Goal: Task Accomplishment & Management: Manage account settings

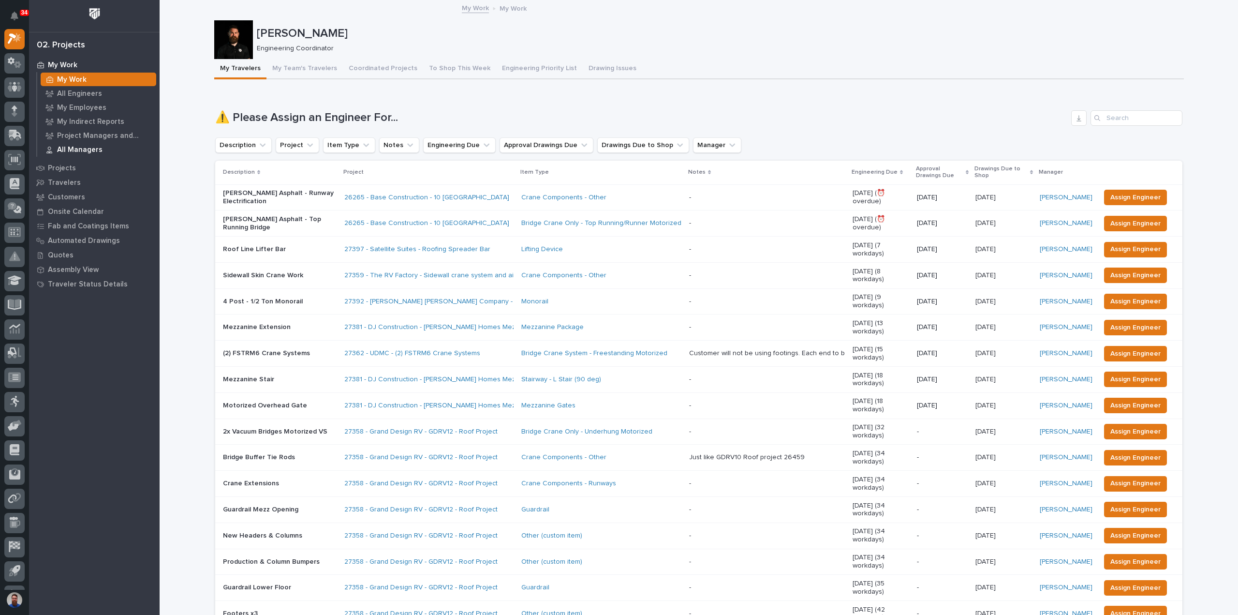
drag, startPoint x: 70, startPoint y: 167, endPoint x: 75, endPoint y: 155, distance: 12.8
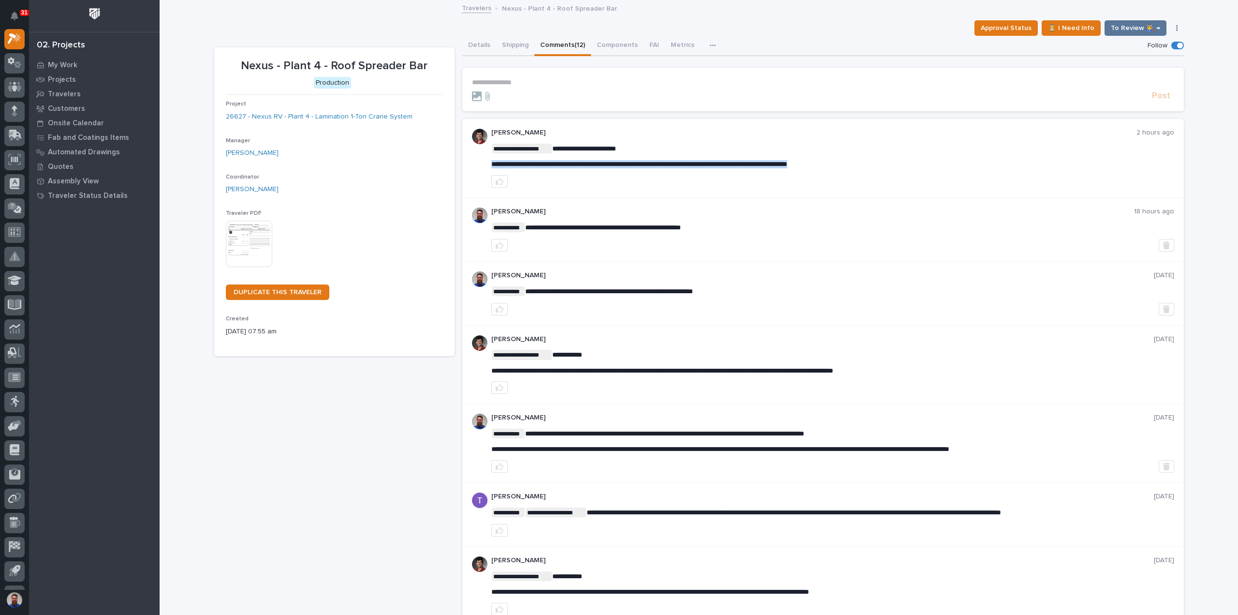
drag, startPoint x: 903, startPoint y: 164, endPoint x: 489, endPoint y: 165, distance: 414.1
drag, startPoint x: 587, startPoint y: 144, endPoint x: 629, endPoint y: 158, distance: 44.1
click at [629, 158] on div "**********" at bounding box center [832, 156] width 683 height 25
drag, startPoint x: 875, startPoint y: 161, endPoint x: 770, endPoint y: 154, distance: 104.7
click at [771, 154] on div "**********" at bounding box center [832, 156] width 683 height 25
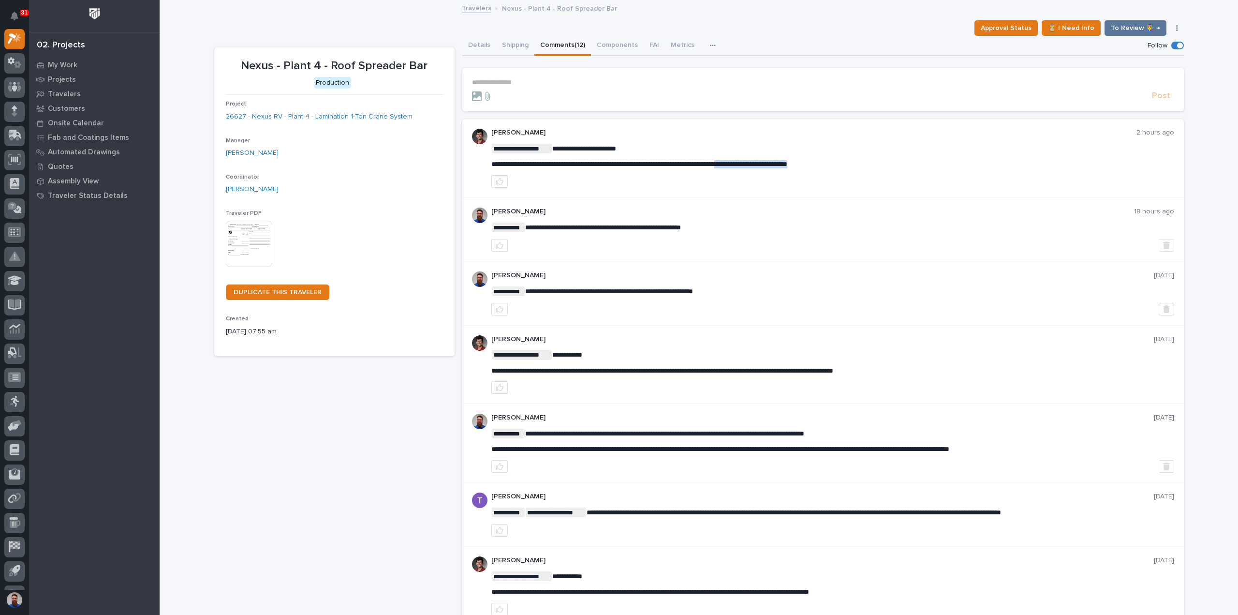
click at [770, 154] on div "**********" at bounding box center [832, 156] width 683 height 25
click at [508, 80] on p "**********" at bounding box center [823, 82] width 702 height 8
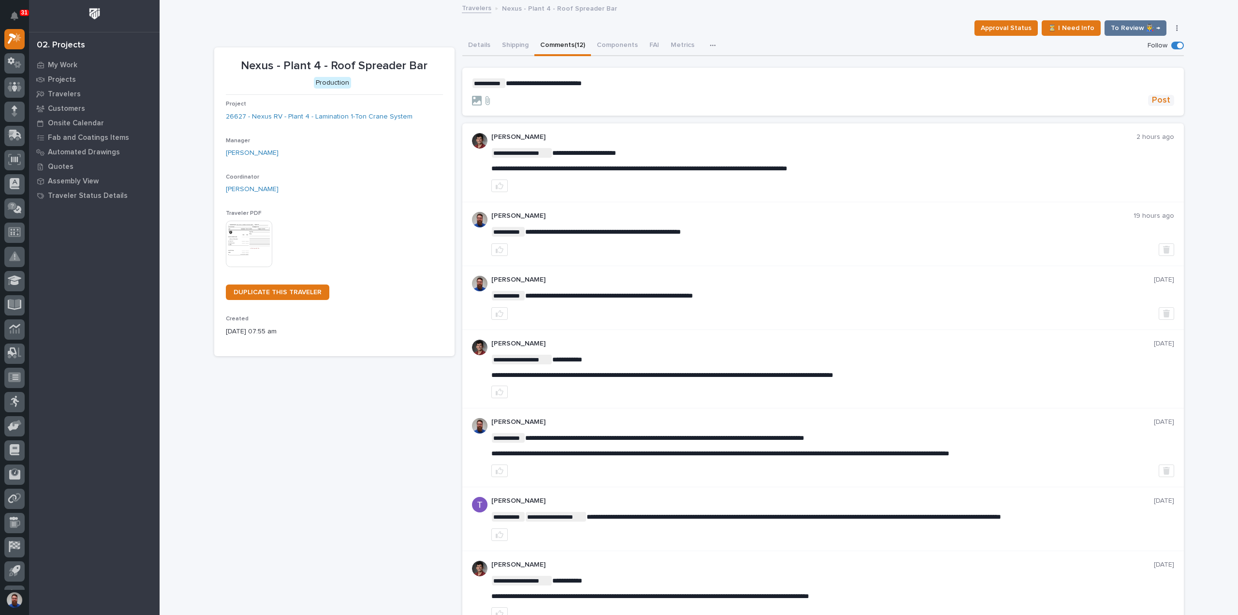
click at [1157, 95] on span "Post" at bounding box center [1161, 100] width 18 height 11
click at [473, 43] on button "Details" at bounding box center [479, 46] width 34 height 20
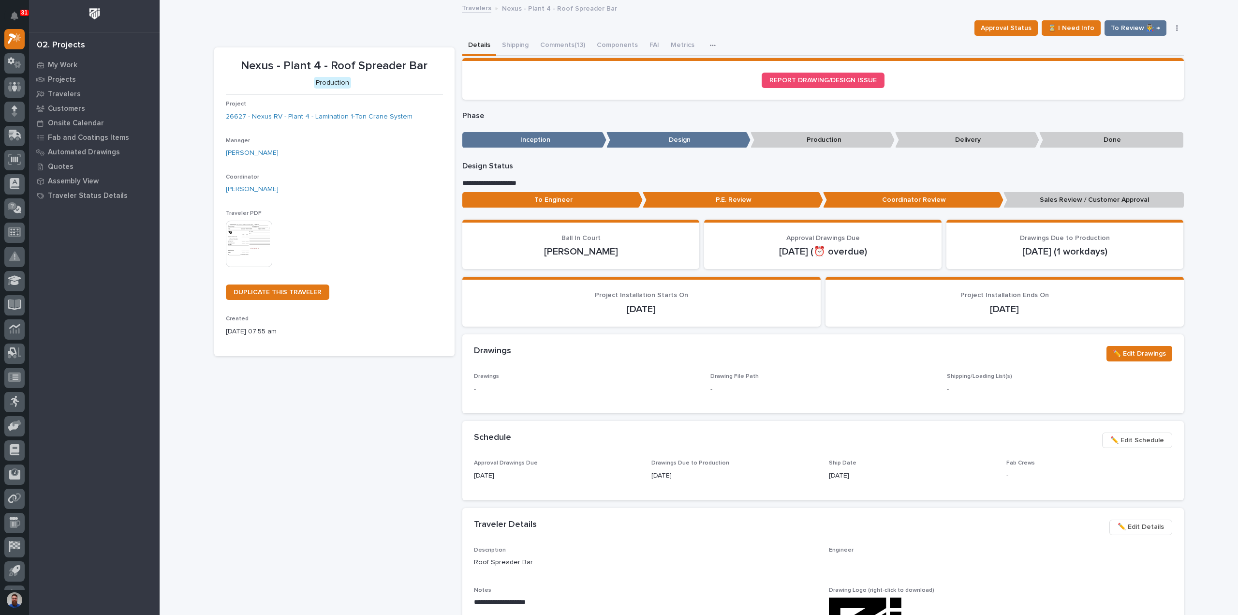
click at [525, 194] on p "To Engineer" at bounding box center [552, 200] width 180 height 16
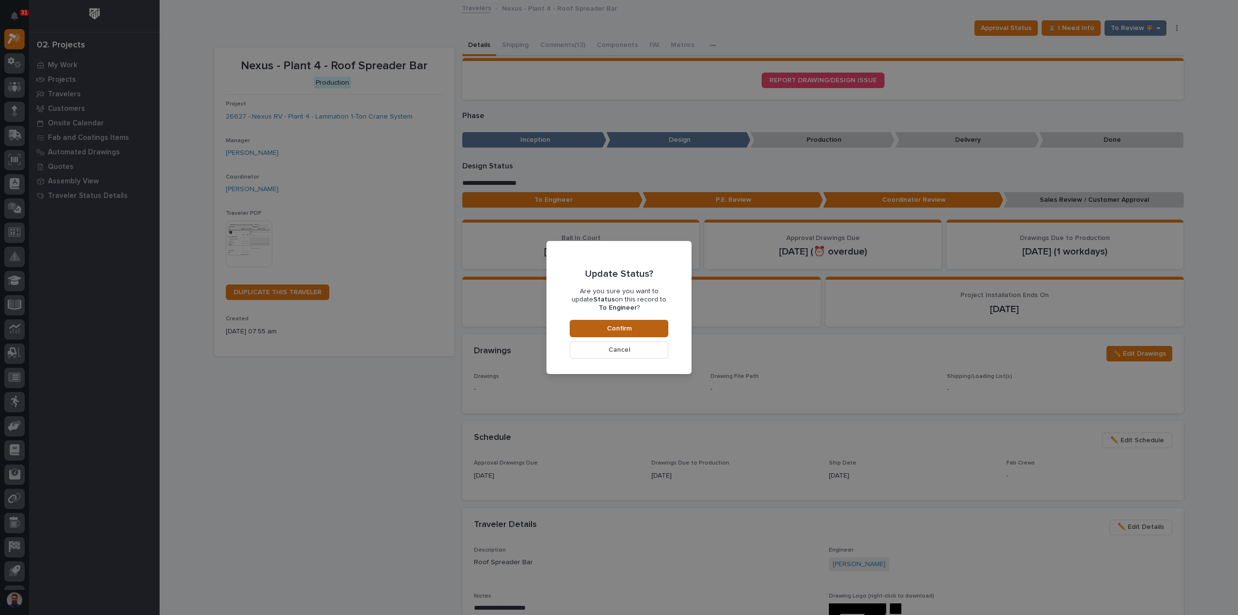
click at [608, 332] on span "Confirm" at bounding box center [619, 328] width 25 height 9
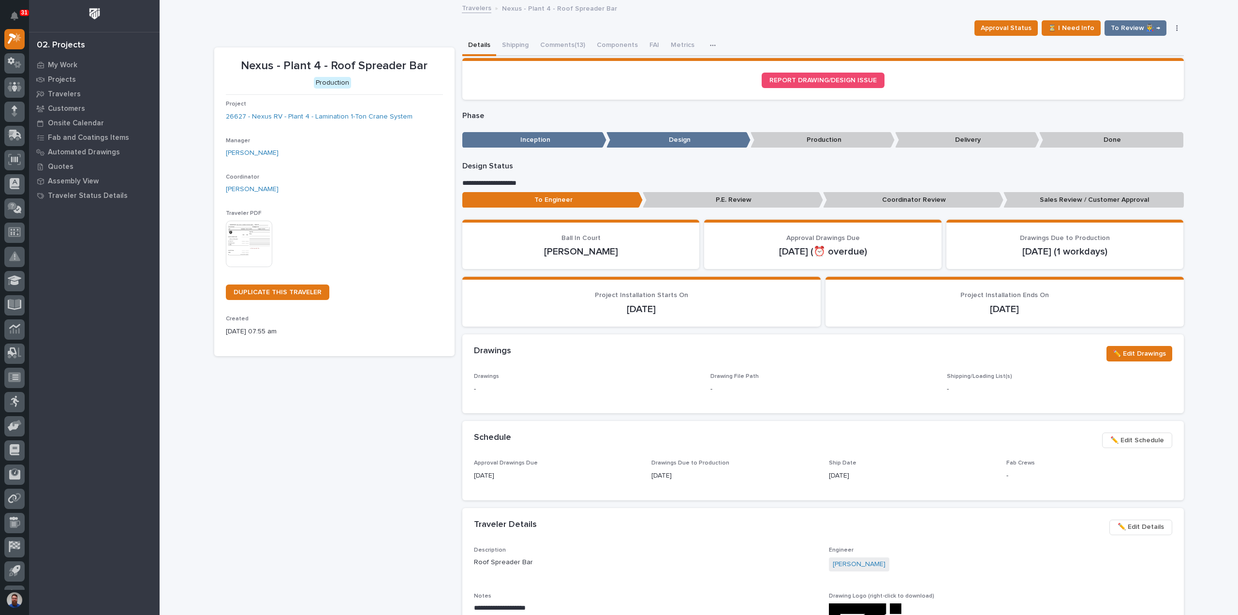
click at [360, 447] on div "Nexus - Plant 4 - Roof Spreader Bar Production Project 26627 - Nexus RV - Plant…" at bounding box center [334, 516] width 240 height 939
drag, startPoint x: 241, startPoint y: 65, endPoint x: 426, endPoint y: 66, distance: 184.8
click at [426, 66] on p "Nexus - Plant 4 - Roof Spreader Bar" at bounding box center [334, 66] width 217 height 14
drag, startPoint x: 373, startPoint y: 60, endPoint x: 270, endPoint y: 60, distance: 103.5
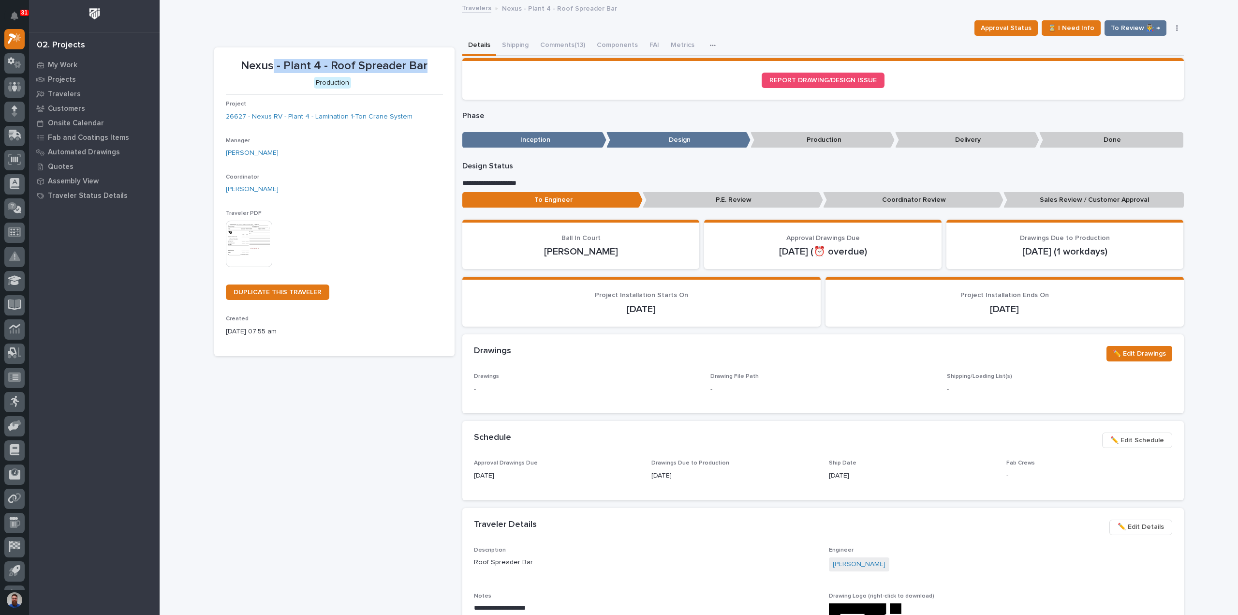
click at [270, 60] on p "Nexus - Plant 4 - Roof Spreader Bar" at bounding box center [334, 66] width 217 height 14
click at [269, 60] on p "Nexus - Plant 4 - Roof Spreader Bar" at bounding box center [334, 66] width 217 height 14
drag, startPoint x: 304, startPoint y: 66, endPoint x: 417, endPoint y: 65, distance: 113.2
click at [417, 65] on p "Nexus - Plant 4 - Roof Spreader Bar" at bounding box center [334, 66] width 217 height 14
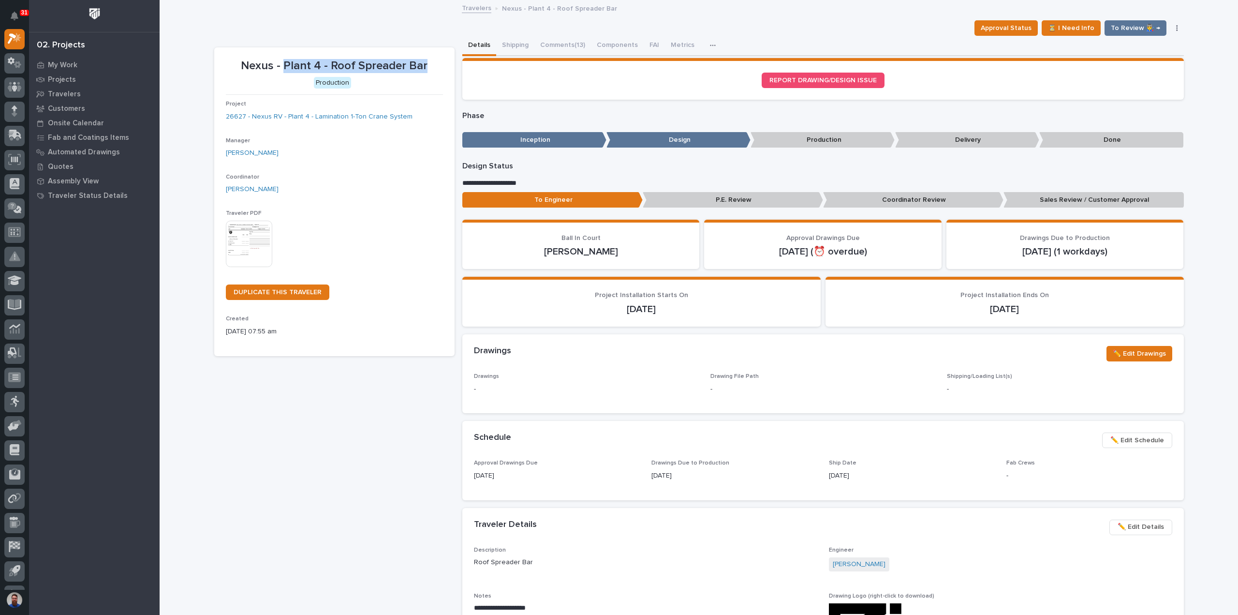
drag, startPoint x: 425, startPoint y: 64, endPoint x: 283, endPoint y: 57, distance: 141.4
click at [283, 57] on div "Nexus - Plant 4 - Roof Spreader Bar" at bounding box center [334, 65] width 217 height 16
click at [355, 464] on div "Nexus - Plant 4 - Roof Spreader Bar Production Project 26627 - Nexus RV - Plant…" at bounding box center [334, 516] width 240 height 939
click at [1143, 530] on span "✏️ Edit Details" at bounding box center [1141, 527] width 46 height 12
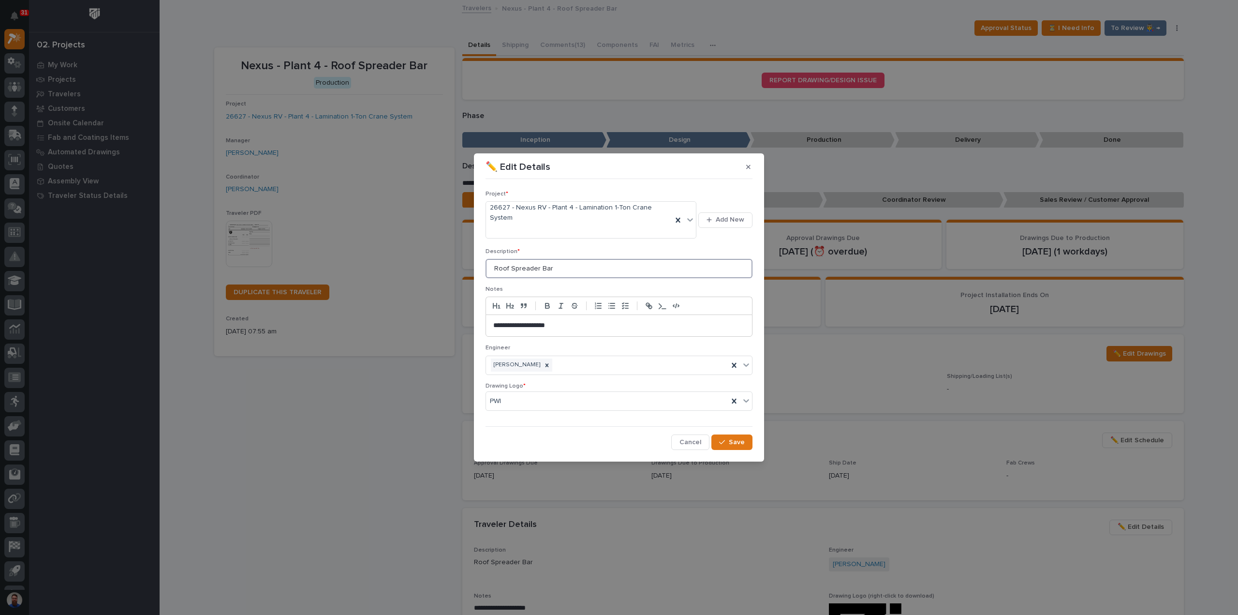
click at [498, 267] on input "Roof Spreader Bar" at bounding box center [619, 268] width 267 height 19
drag, startPoint x: 491, startPoint y: 322, endPoint x: 516, endPoint y: 325, distance: 24.8
click at [516, 325] on div "**********" at bounding box center [619, 325] width 266 height 21
drag, startPoint x: 554, startPoint y: 265, endPoint x: 518, endPoint y: 269, distance: 37.1
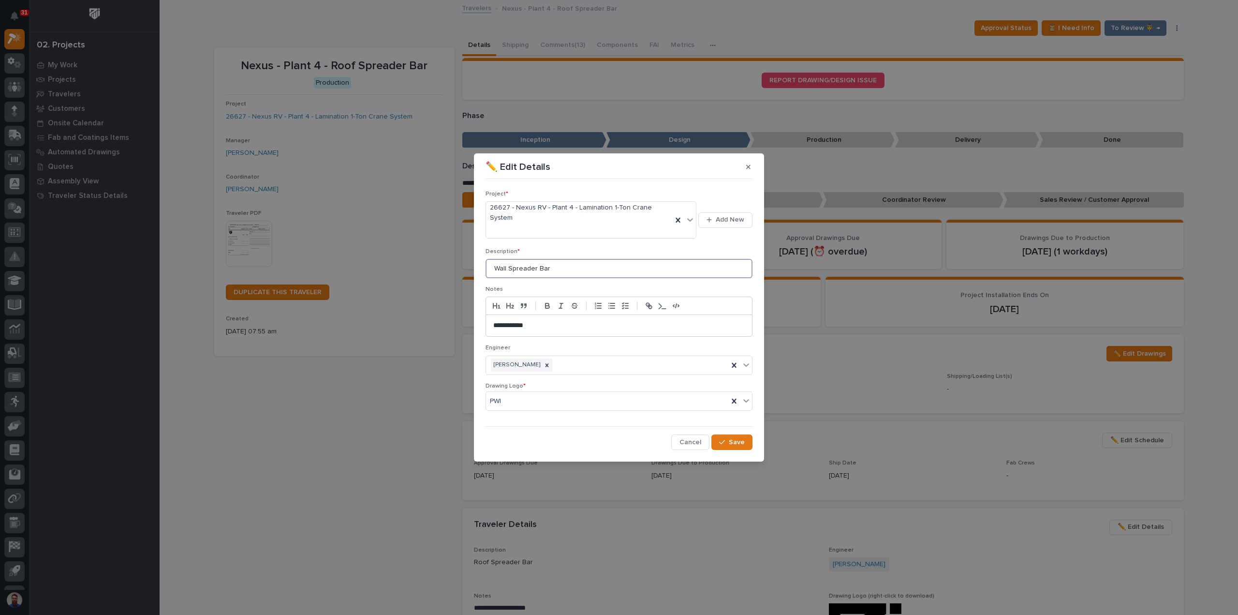
click at [515, 270] on input "Wall Spreader Bar" at bounding box center [619, 268] width 267 height 19
click at [543, 264] on input "Wall Spreader Bar" at bounding box center [619, 268] width 267 height 19
click at [557, 263] on input "Wall Spreader Bar" at bounding box center [619, 268] width 267 height 19
drag, startPoint x: 535, startPoint y: 267, endPoint x: 510, endPoint y: 270, distance: 24.9
click at [510, 270] on input "Wall Spreader Bar" at bounding box center [619, 268] width 267 height 19
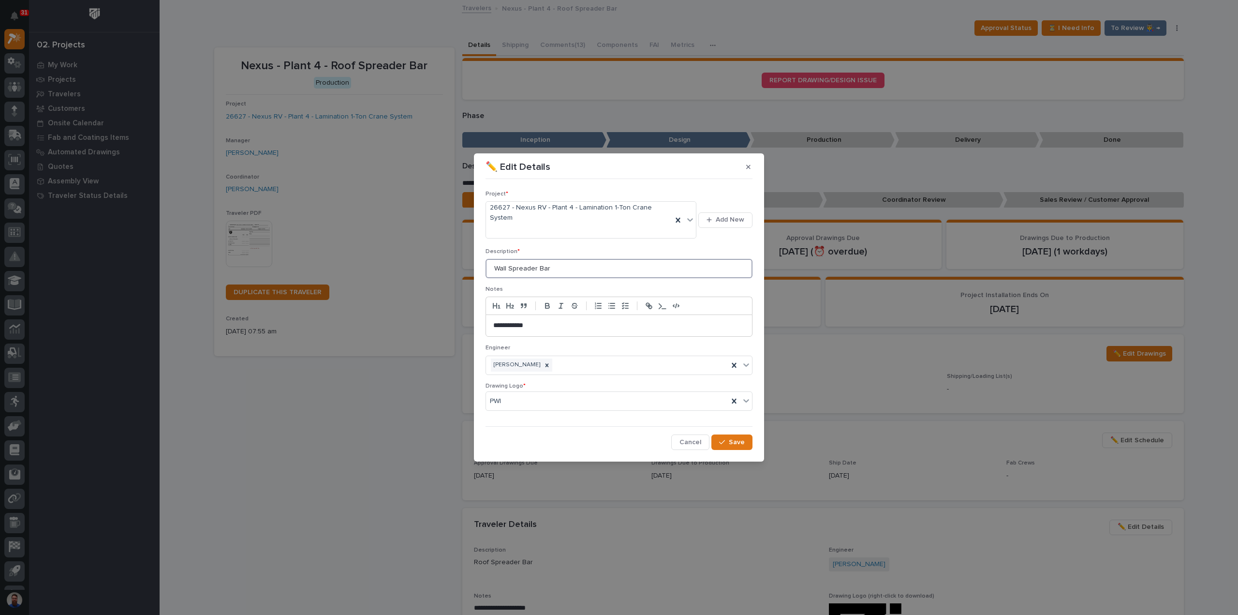
click at [547, 265] on input "Wall Spreader Bar" at bounding box center [619, 268] width 267 height 19
drag, startPoint x: 556, startPoint y: 263, endPoint x: 509, endPoint y: 273, distance: 48.5
click at [509, 273] on div "Description * Wall Spreader Bar" at bounding box center [619, 267] width 267 height 38
click at [613, 268] on input "Wall Spreader Bar" at bounding box center [619, 268] width 267 height 19
click at [563, 263] on input "Wall Spreader Bar" at bounding box center [619, 268] width 267 height 19
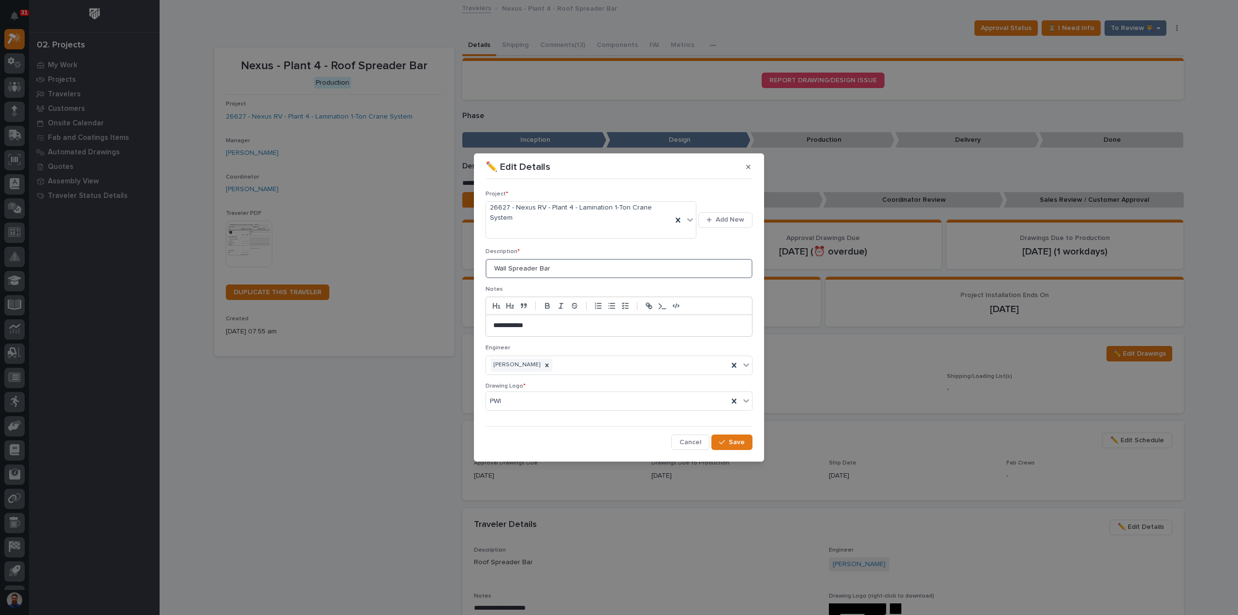
drag, startPoint x: 550, startPoint y: 268, endPoint x: 510, endPoint y: 275, distance: 40.4
click at [510, 275] on div "Description * Wall Spreader Bar" at bounding box center [619, 267] width 267 height 38
type input "Wall Lifter"
click at [508, 324] on p "**********" at bounding box center [619, 326] width 252 height 10
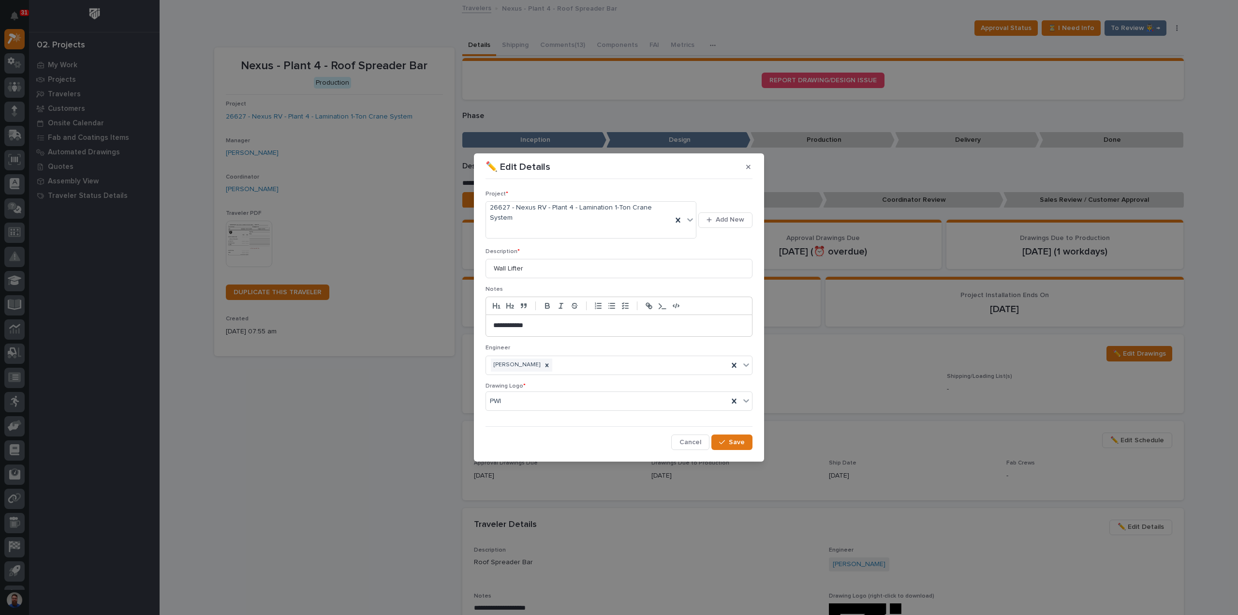
click at [547, 321] on p "**********" at bounding box center [619, 326] width 252 height 10
drag, startPoint x: 500, startPoint y: 321, endPoint x: 462, endPoint y: 321, distance: 37.2
click at [462, 321] on div "**********" at bounding box center [619, 307] width 1238 height 615
click at [742, 441] on button "Save" at bounding box center [732, 441] width 41 height 15
click at [340, 444] on div "✏️ Edit Details Project * 26627 - Nexus RV - Plant 4 - Lamination 1-Ton Crane S…" at bounding box center [619, 307] width 1238 height 615
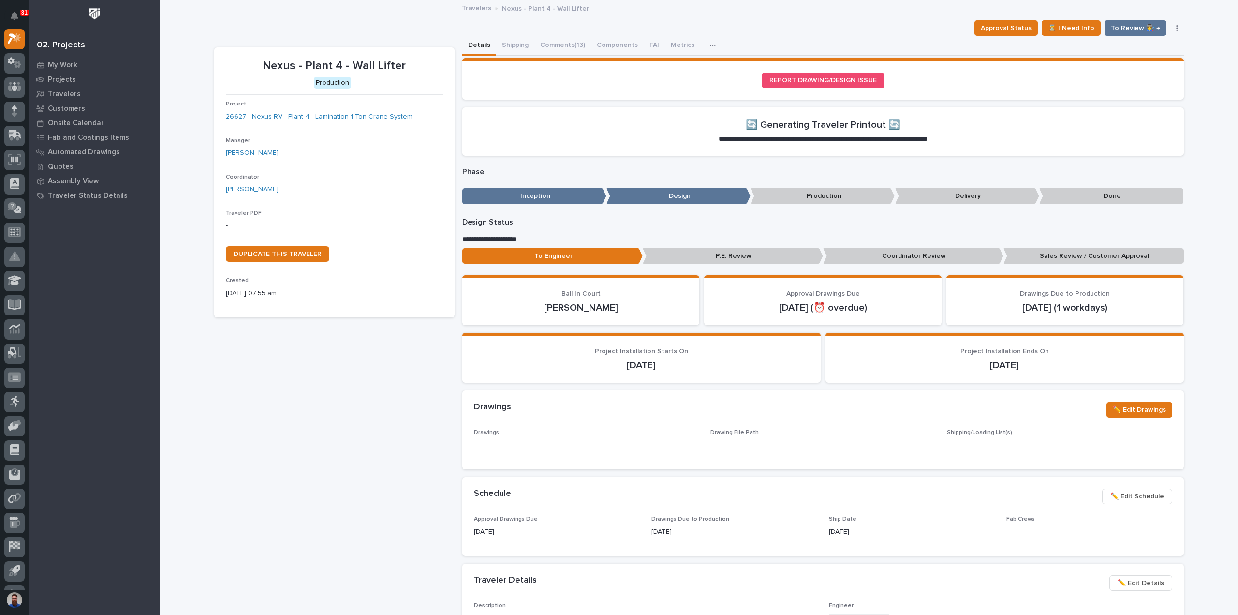
drag, startPoint x: 320, startPoint y: 429, endPoint x: 336, endPoint y: 422, distance: 16.9
click at [320, 429] on div "Nexus - Plant 4 - Wall Lifter Production Project 26627 - Nexus RV - Plant 4 - L…" at bounding box center [334, 544] width 240 height 995
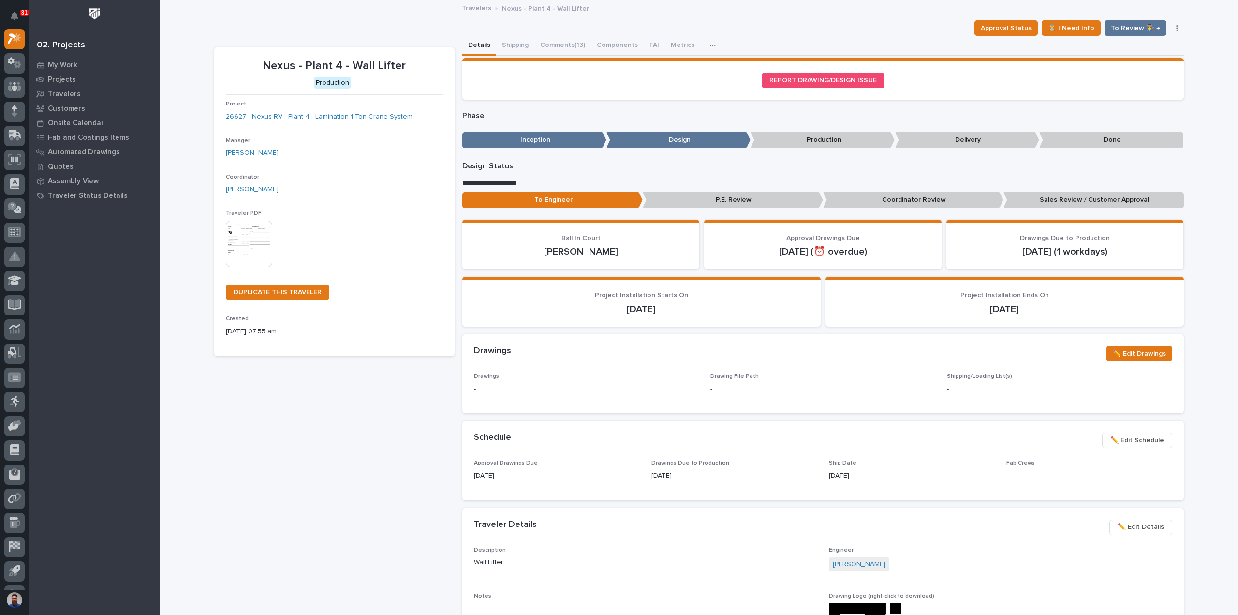
drag, startPoint x: 301, startPoint y: 492, endPoint x: 310, endPoint y: 465, distance: 28.3
click at [303, 490] on div "Nexus - Plant 4 - Wall Lifter Production Project 26627 - Nexus RV - Plant 4 - L…" at bounding box center [334, 516] width 240 height 939
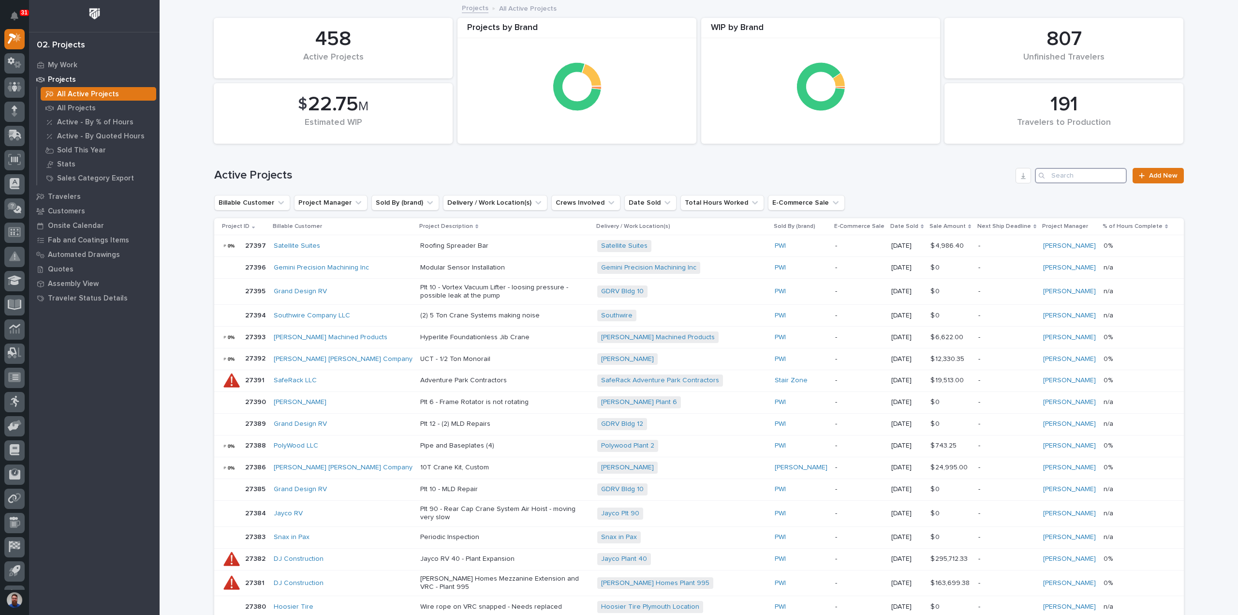
click at [1058, 174] on input "Search" at bounding box center [1081, 175] width 92 height 15
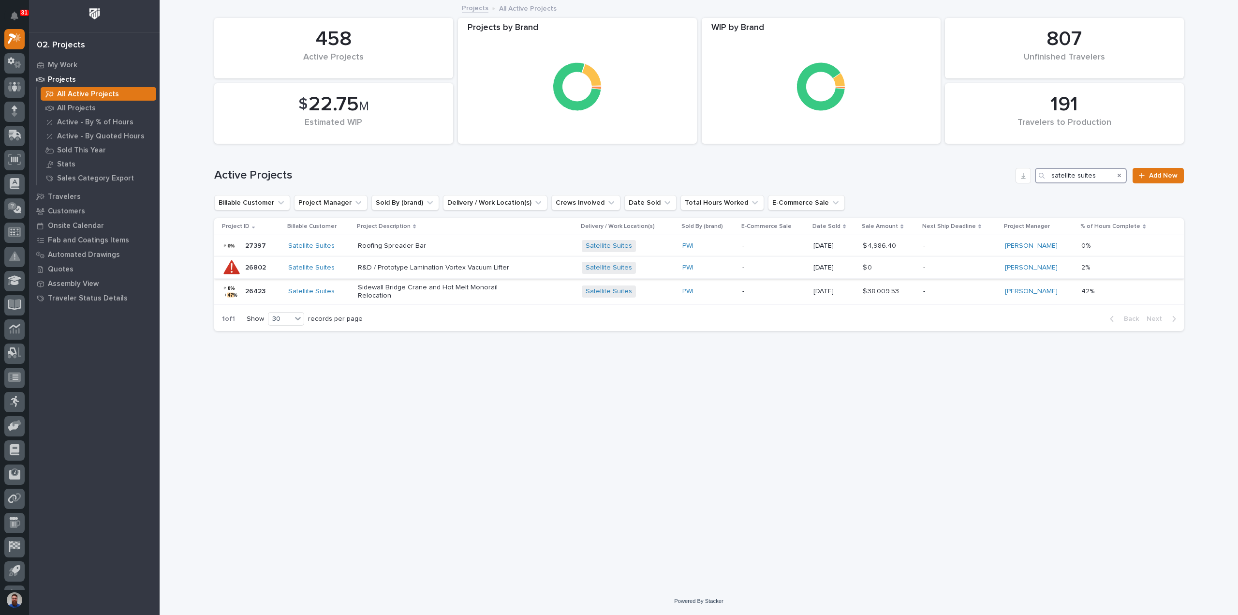
type input "satellite suites"
click at [496, 268] on p "R&D / Prototype Lamination Vortex Vacuum Lifter" at bounding box center [442, 268] width 169 height 8
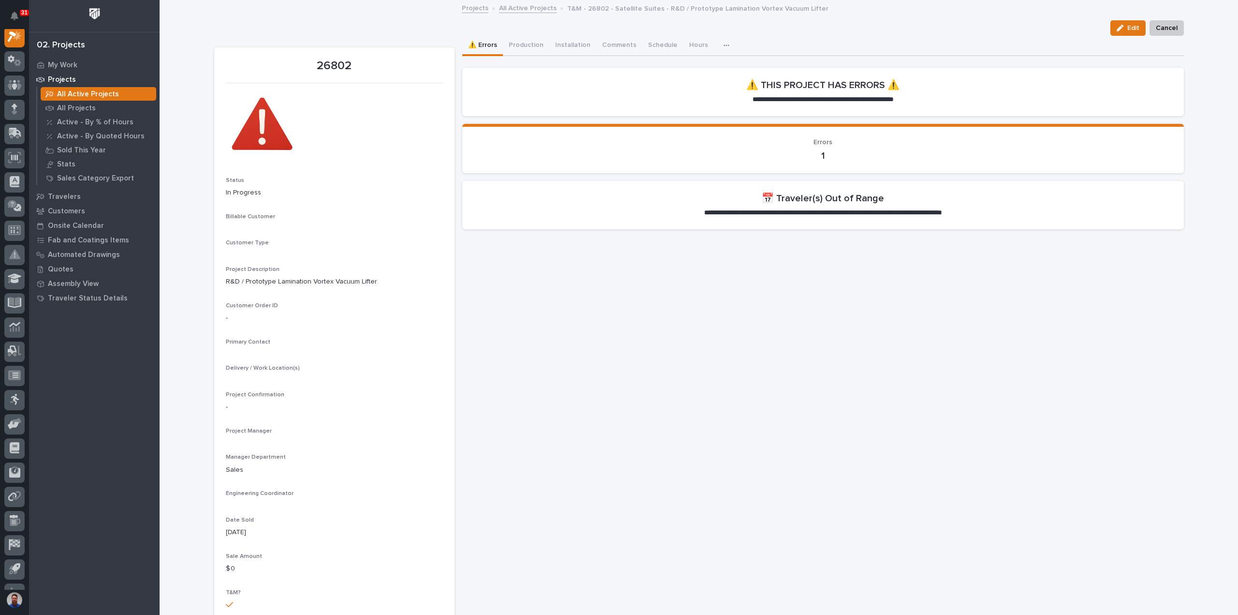
scroll to position [24, 0]
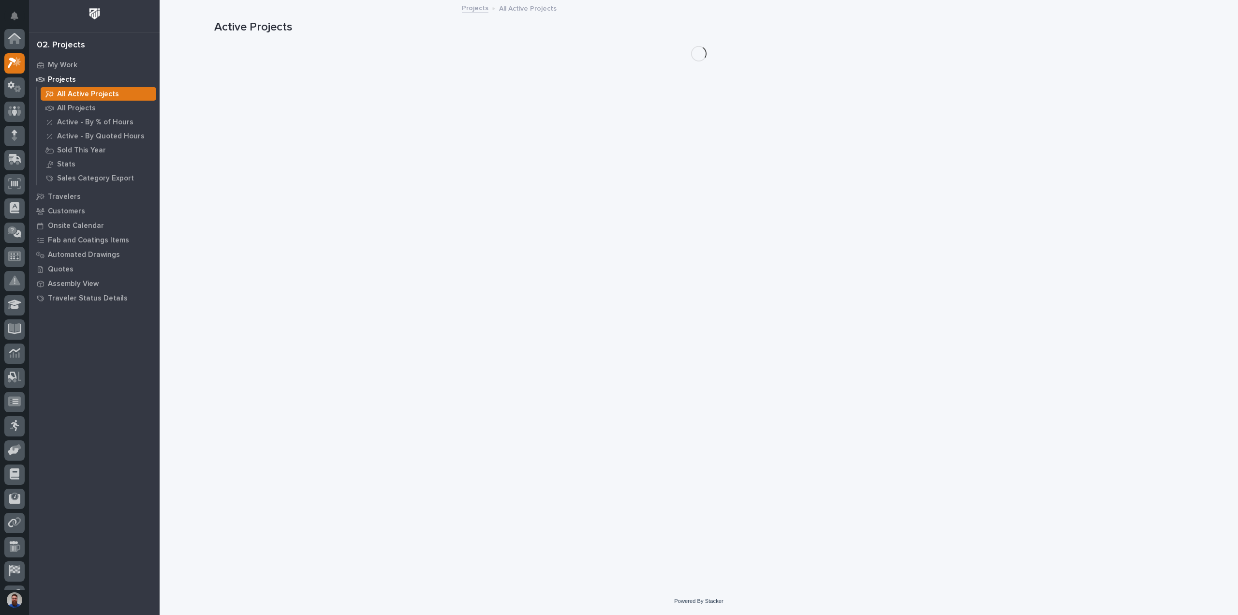
scroll to position [26, 0]
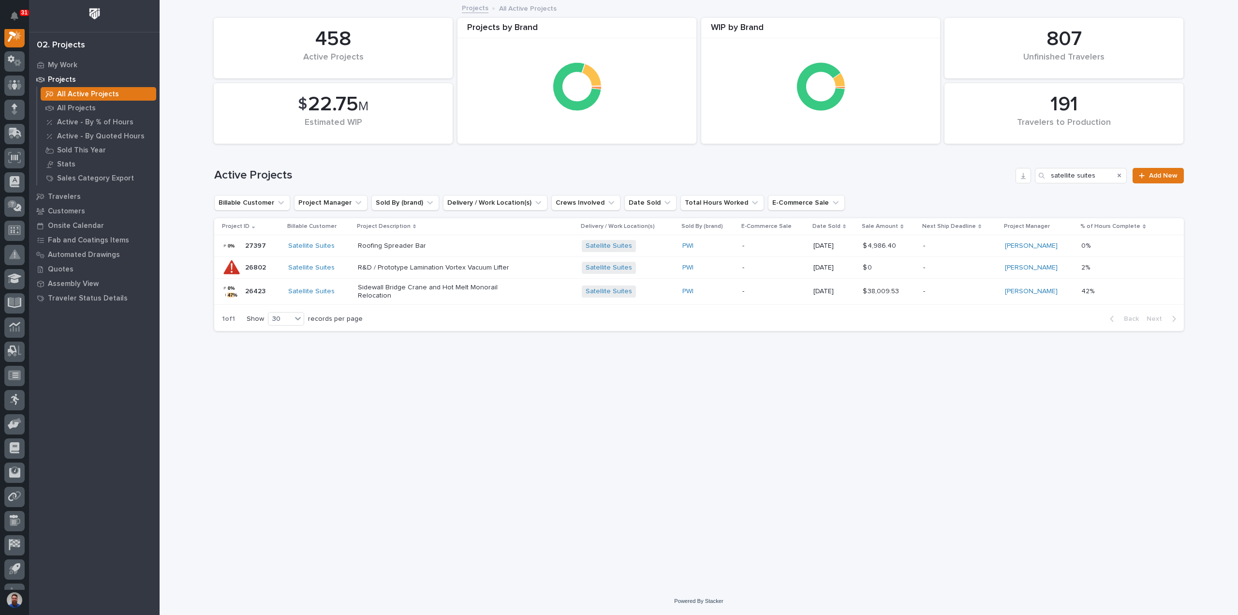
click at [484, 287] on p "Sidewall Bridge Crane and Hot Melt Monorail Relocation" at bounding box center [442, 291] width 169 height 16
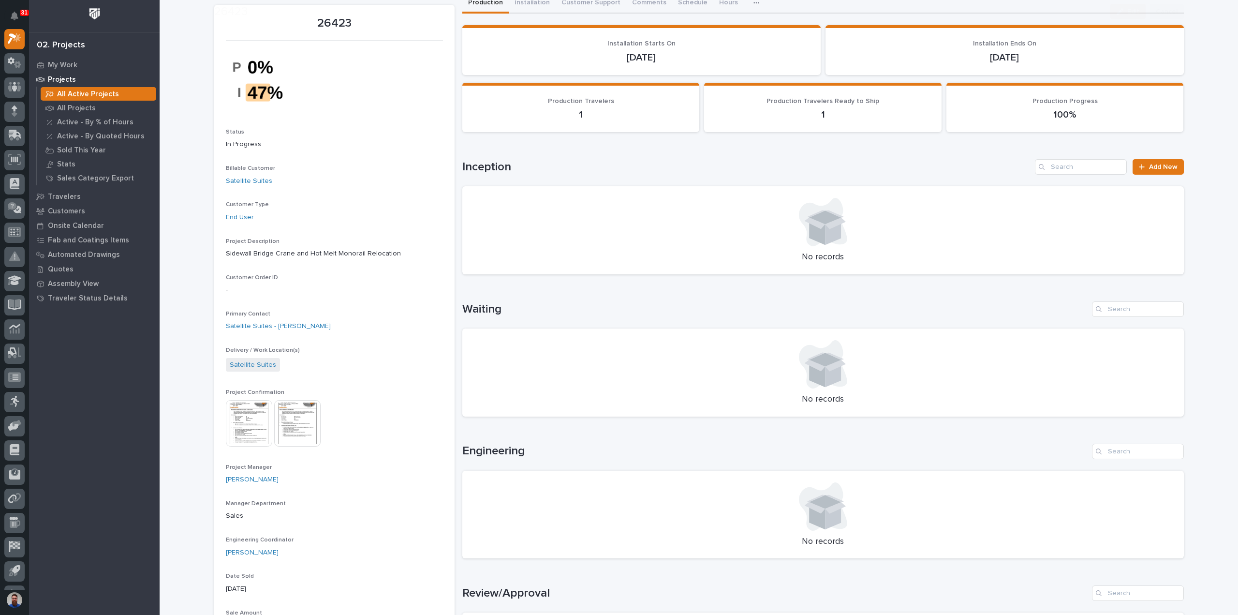
scroll to position [64, 0]
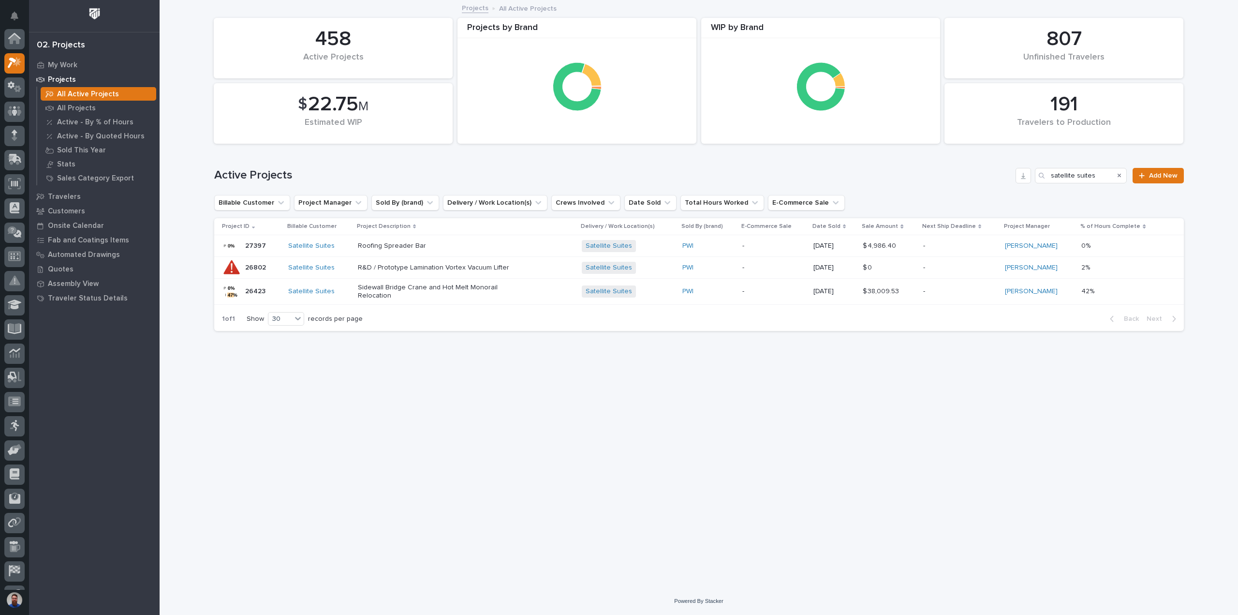
scroll to position [26, 0]
click at [595, 371] on div "Loading... Saving… Loading... Saving… 191 Travelers to Production 458 Active Pr…" at bounding box center [699, 282] width 980 height 562
click at [476, 247] on p "Roofing Spreader Bar" at bounding box center [442, 246] width 169 height 8
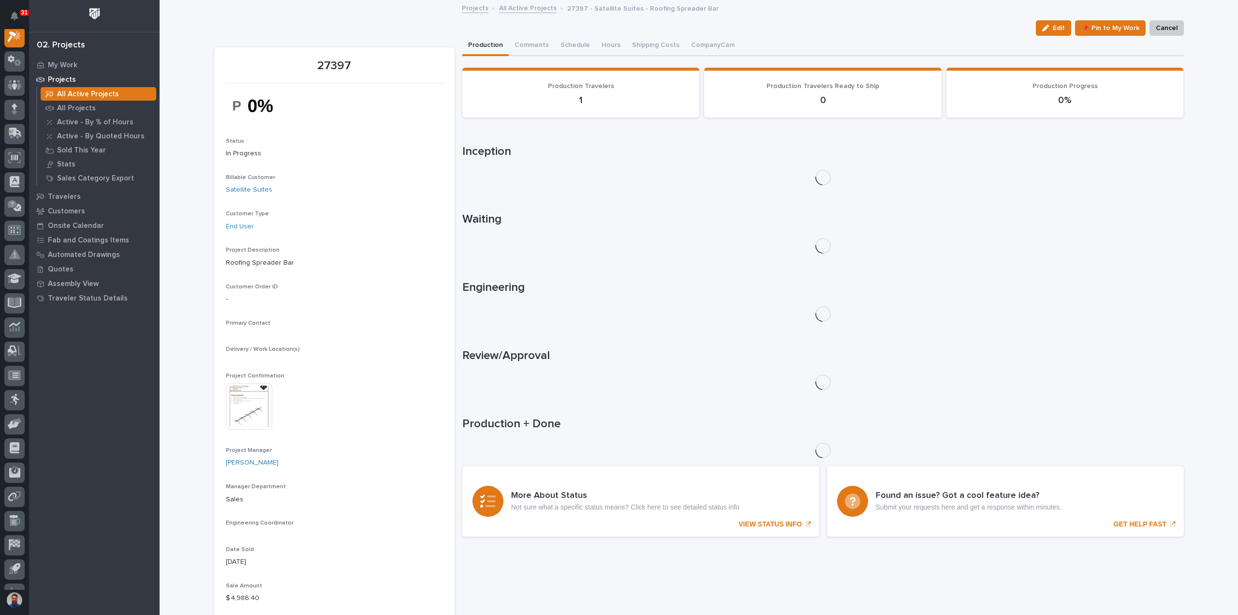
scroll to position [24, 0]
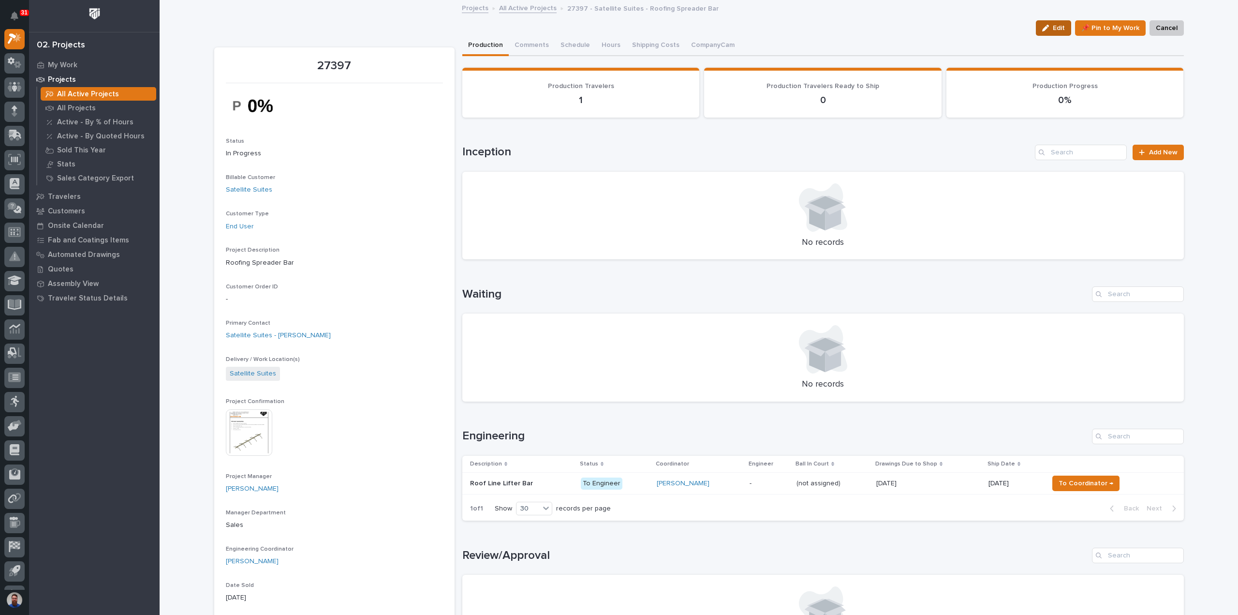
click at [1048, 31] on icon "button" at bounding box center [1045, 28] width 7 height 7
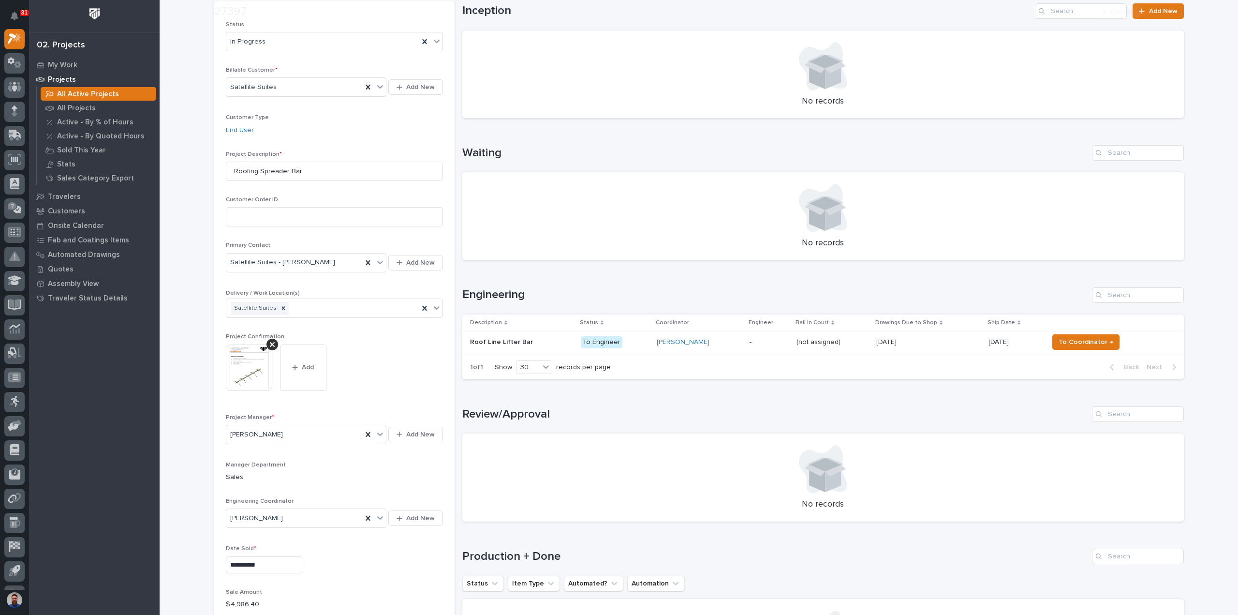
scroll to position [258, 0]
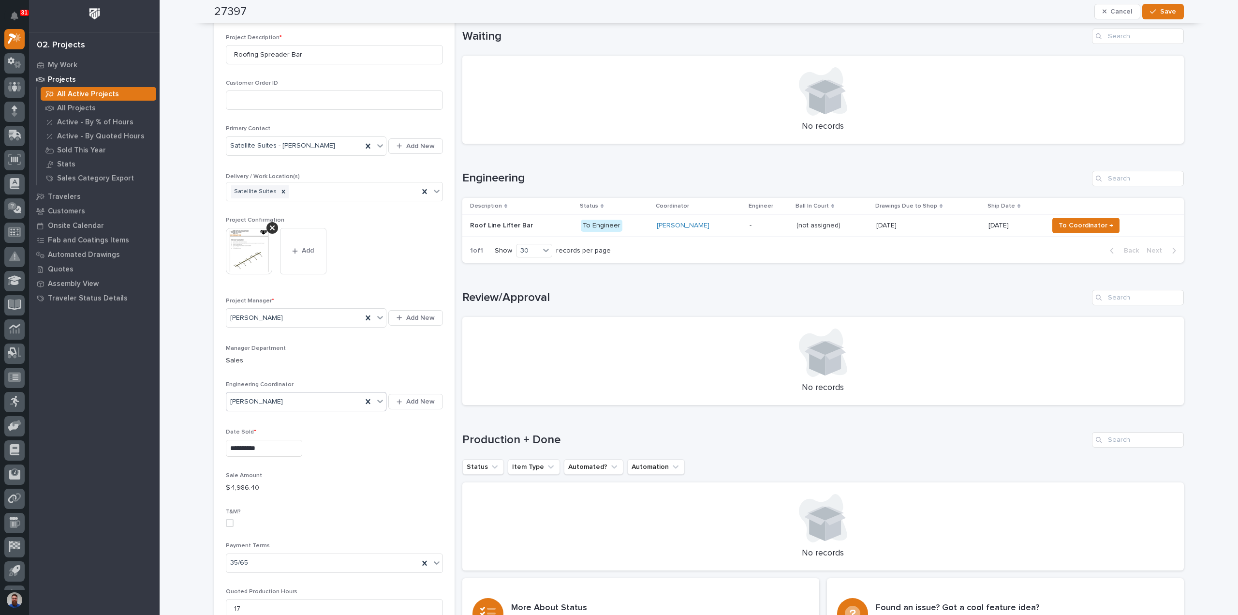
click at [343, 398] on div "[PERSON_NAME]" at bounding box center [294, 402] width 136 height 16
click at [262, 520] on div "Wynne Hochstetler" at bounding box center [303, 519] width 161 height 17
click at [1172, 15] on span "Save" at bounding box center [1168, 11] width 16 height 9
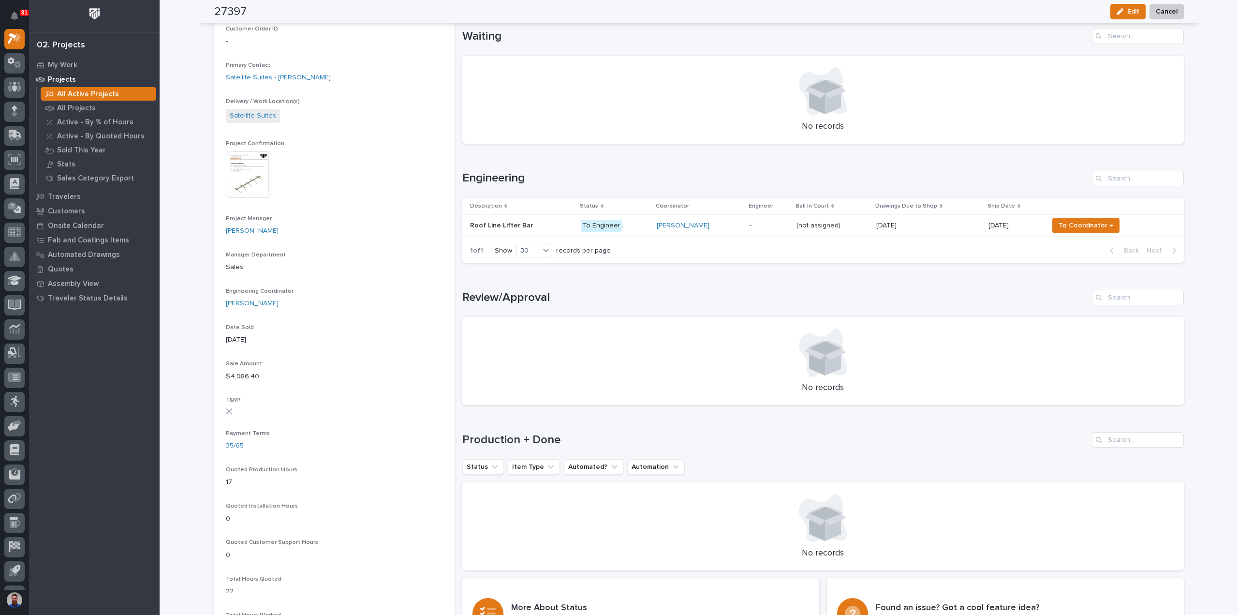
scroll to position [161, 0]
